Goal: Information Seeking & Learning: Learn about a topic

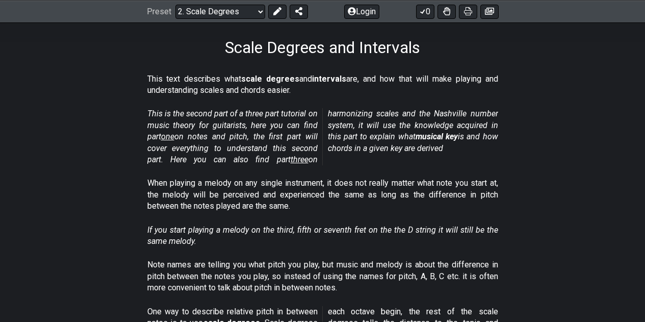
scroll to position [156, 0]
click at [257, 14] on select "Welcome to #fretflip! Initial Preset Custom Preset Minor Pentatonic Major Penta…" at bounding box center [220, 11] width 90 height 14
click at [175, 4] on select "Welcome to #fretflip! Initial Preset Custom Preset Minor Pentatonic Major Penta…" at bounding box center [220, 11] width 90 height 14
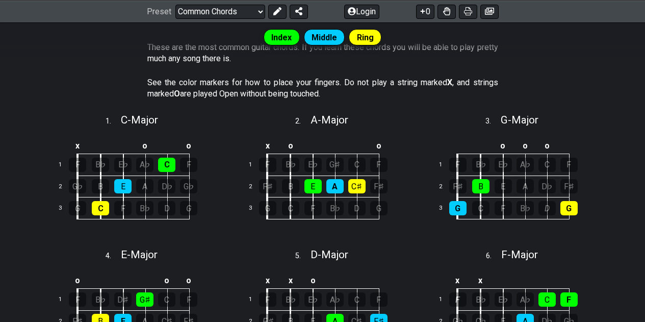
scroll to position [221, 0]
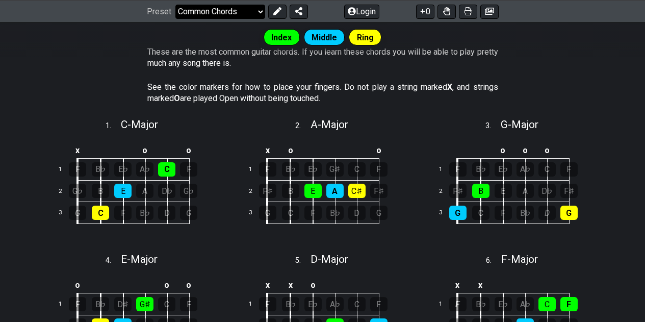
click at [249, 14] on select "Welcome to #fretflip! Initial Preset Custom Preset Minor Pentatonic Major Penta…" at bounding box center [220, 11] width 90 height 14
click at [175, 18] on select "Welcome to #fretflip! Initial Preset Custom Preset Minor Pentatonic Major Penta…" at bounding box center [220, 11] width 90 height 14
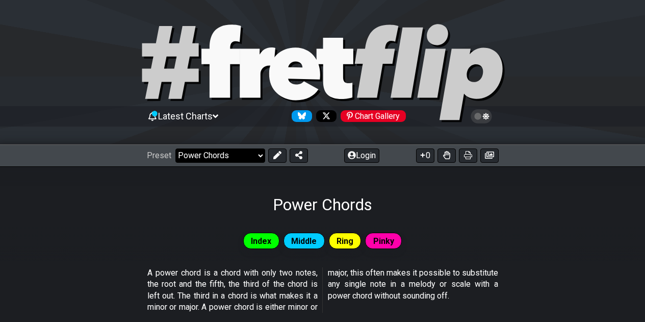
click at [230, 151] on select "Welcome to #fretflip! Initial Preset Custom Preset Minor Pentatonic Major Penta…" at bounding box center [220, 155] width 90 height 14
click at [175, 148] on select "Welcome to #fretflip! Initial Preset Custom Preset Minor Pentatonic Major Penta…" at bounding box center [220, 155] width 90 height 14
select select "/common-guitar-chords"
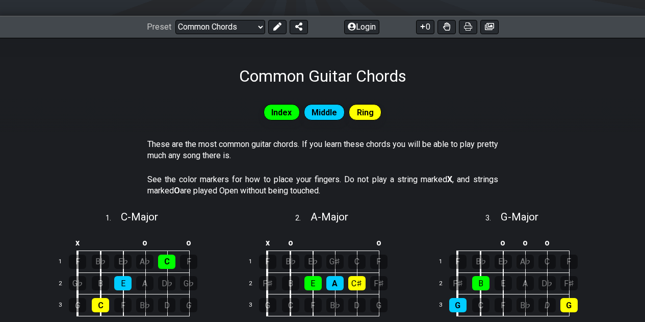
scroll to position [128, 0]
